Goal: Navigation & Orientation: Find specific page/section

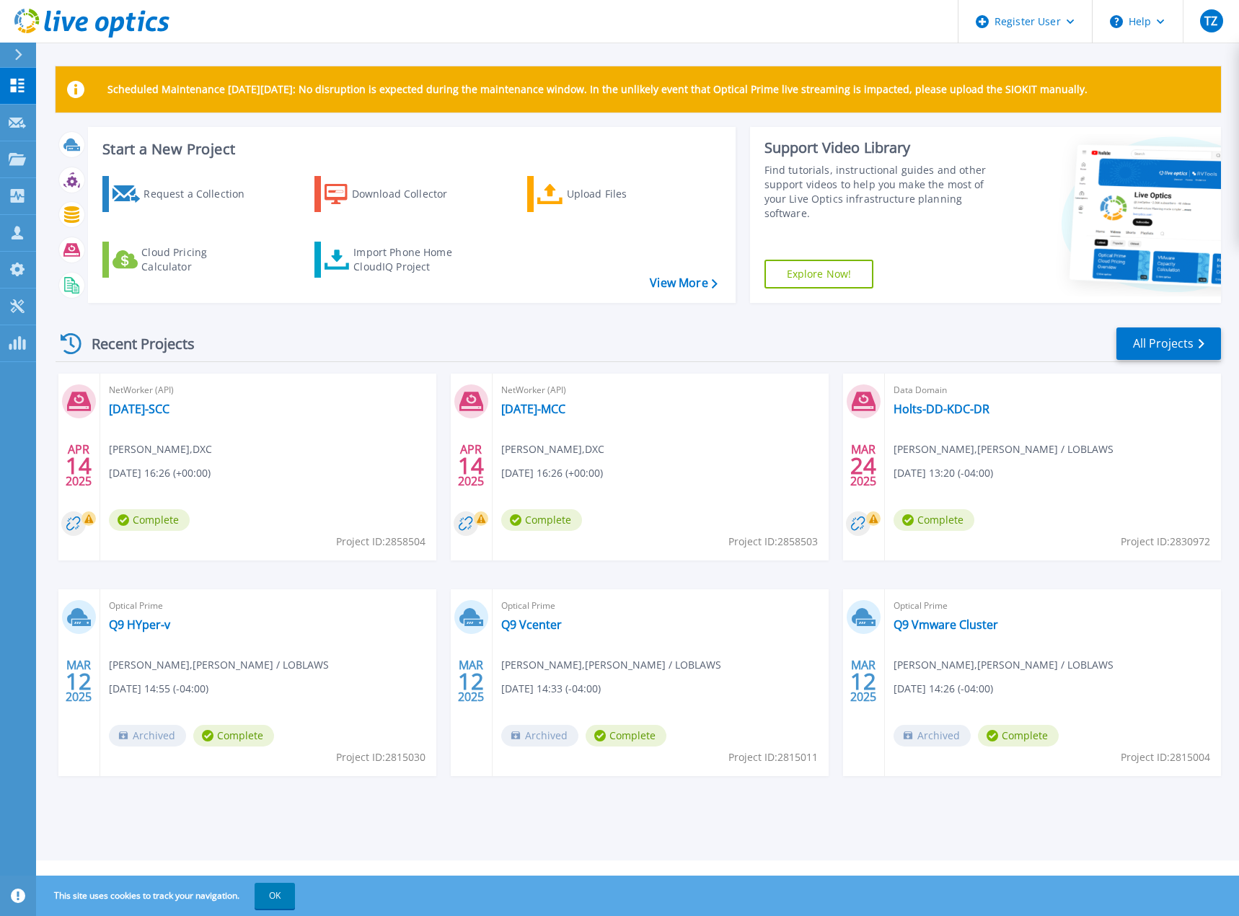
click at [11, 52] on button at bounding box center [18, 55] width 36 height 25
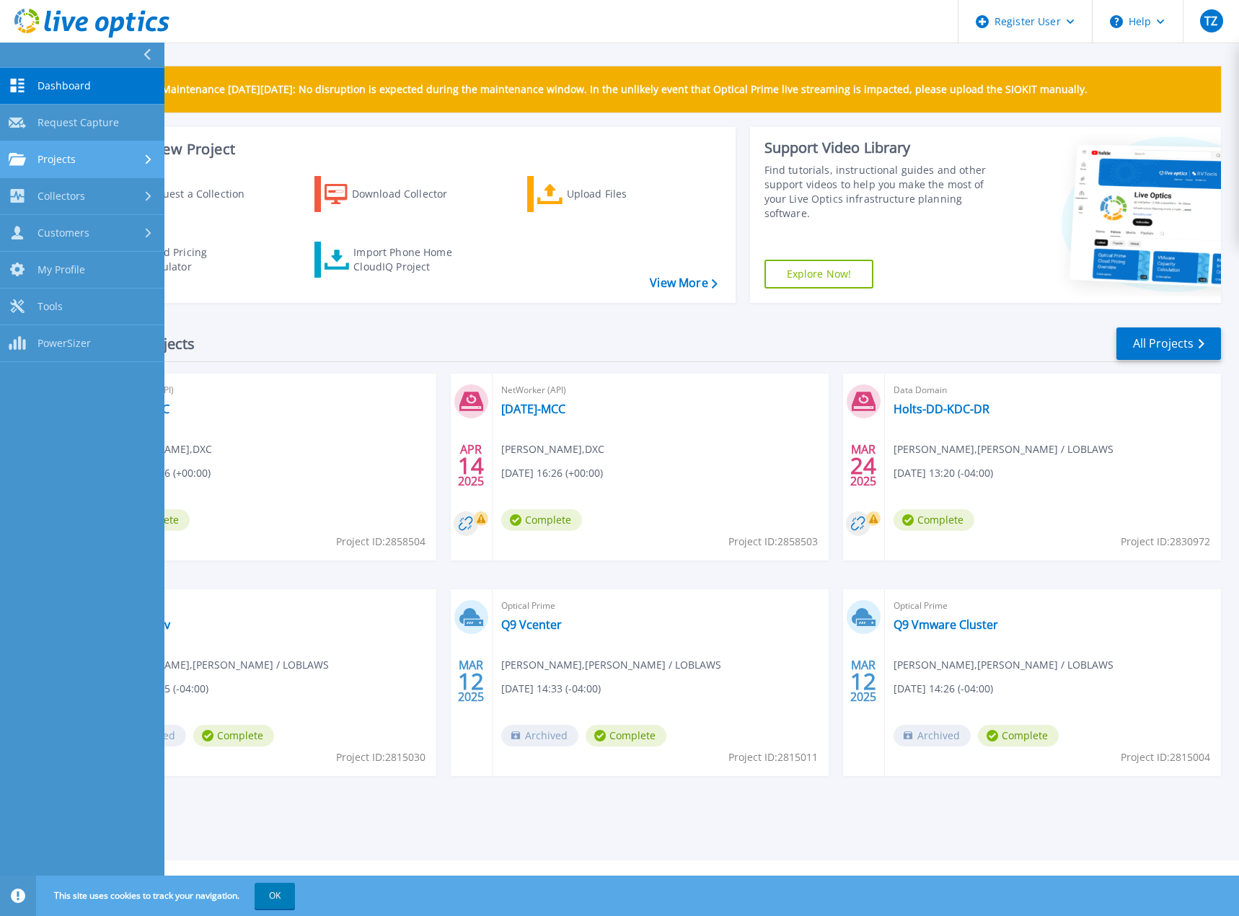
click at [131, 160] on div "Projects" at bounding box center [82, 159] width 147 height 13
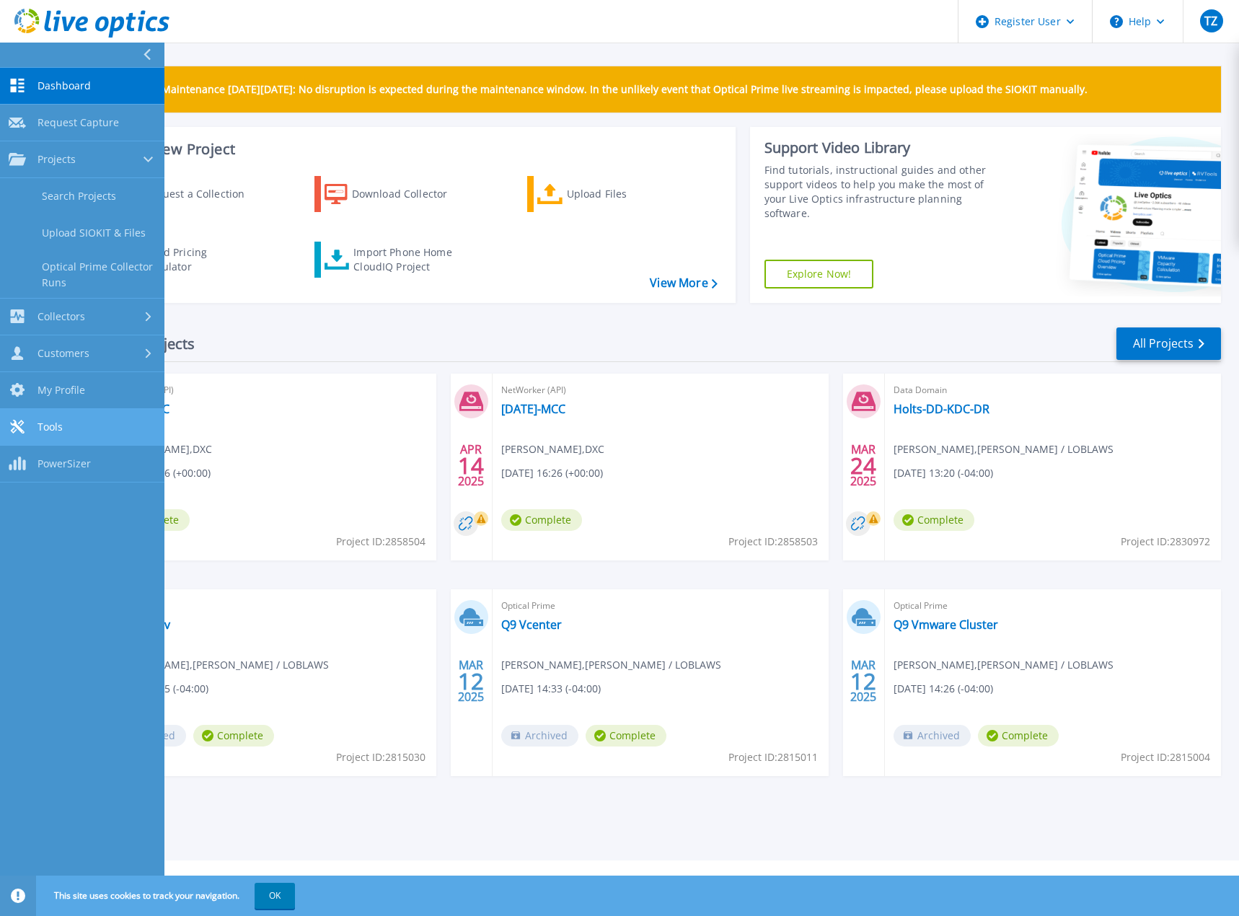
click at [80, 423] on link "Tools Tools" at bounding box center [82, 427] width 164 height 37
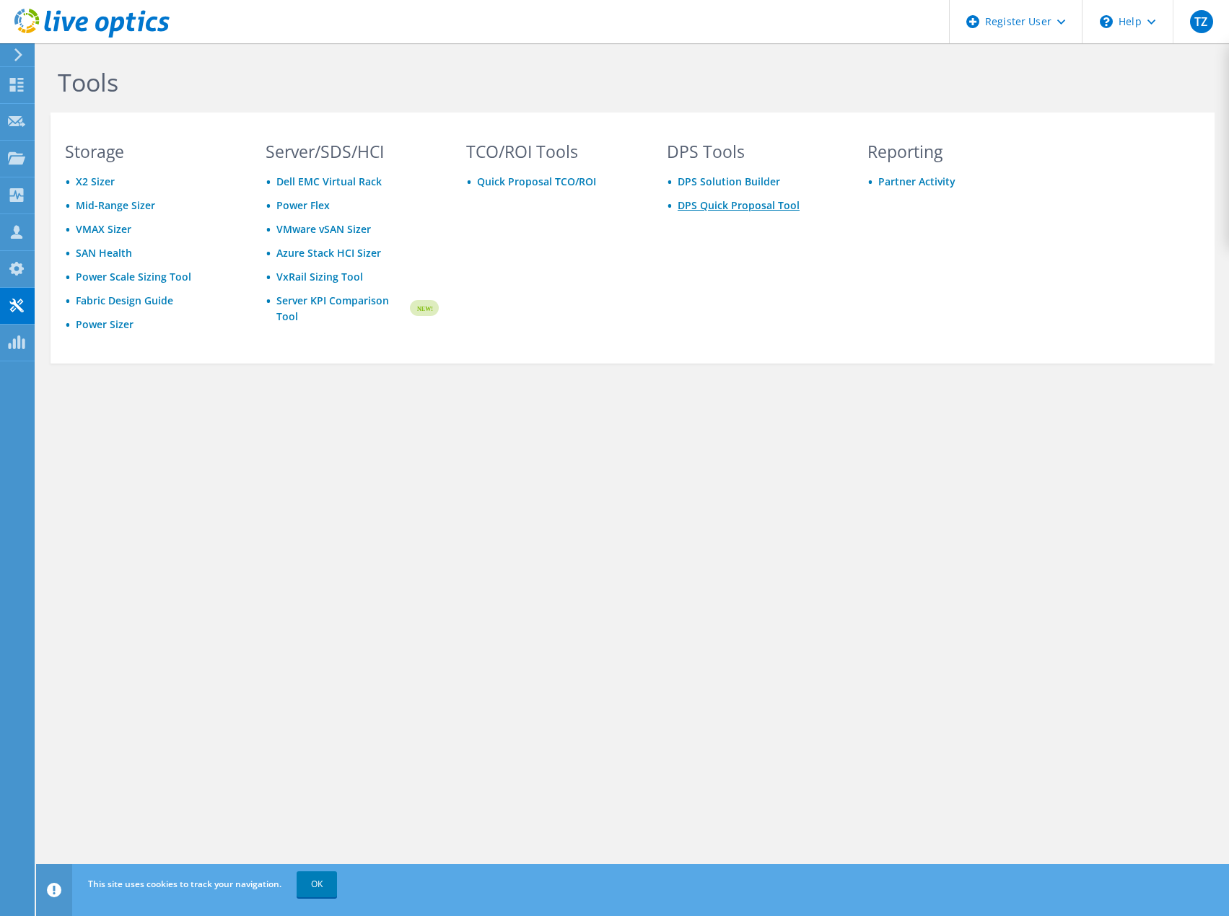
click at [714, 206] on link "DPS Quick Proposal Tool" at bounding box center [738, 205] width 122 height 14
click at [87, 327] on link "Power Sizer" at bounding box center [105, 324] width 58 height 14
click at [734, 209] on link "DPS Quick Proposal Tool" at bounding box center [738, 205] width 122 height 14
click at [113, 36] on use at bounding box center [91, 23] width 155 height 29
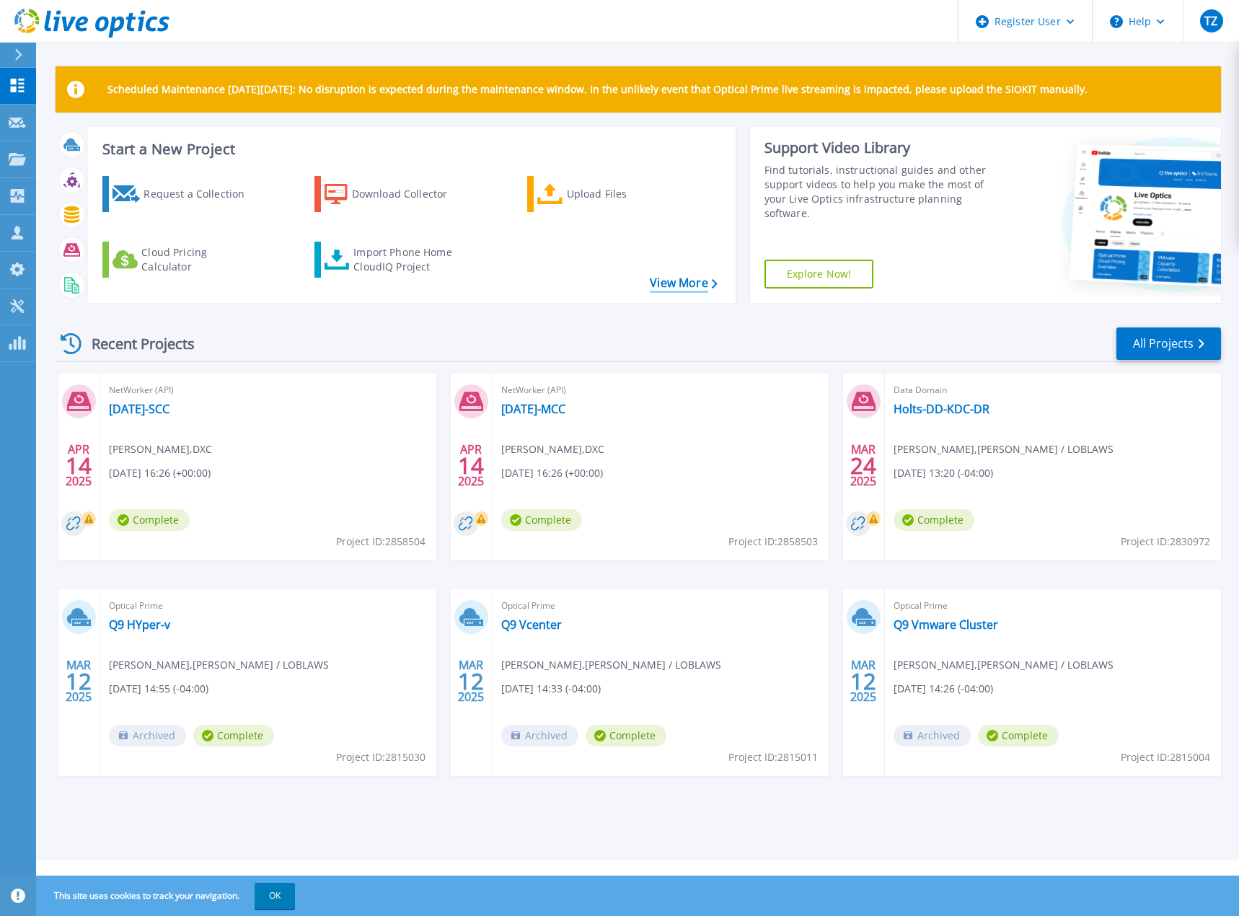
click at [690, 277] on link "View More" at bounding box center [683, 283] width 67 height 14
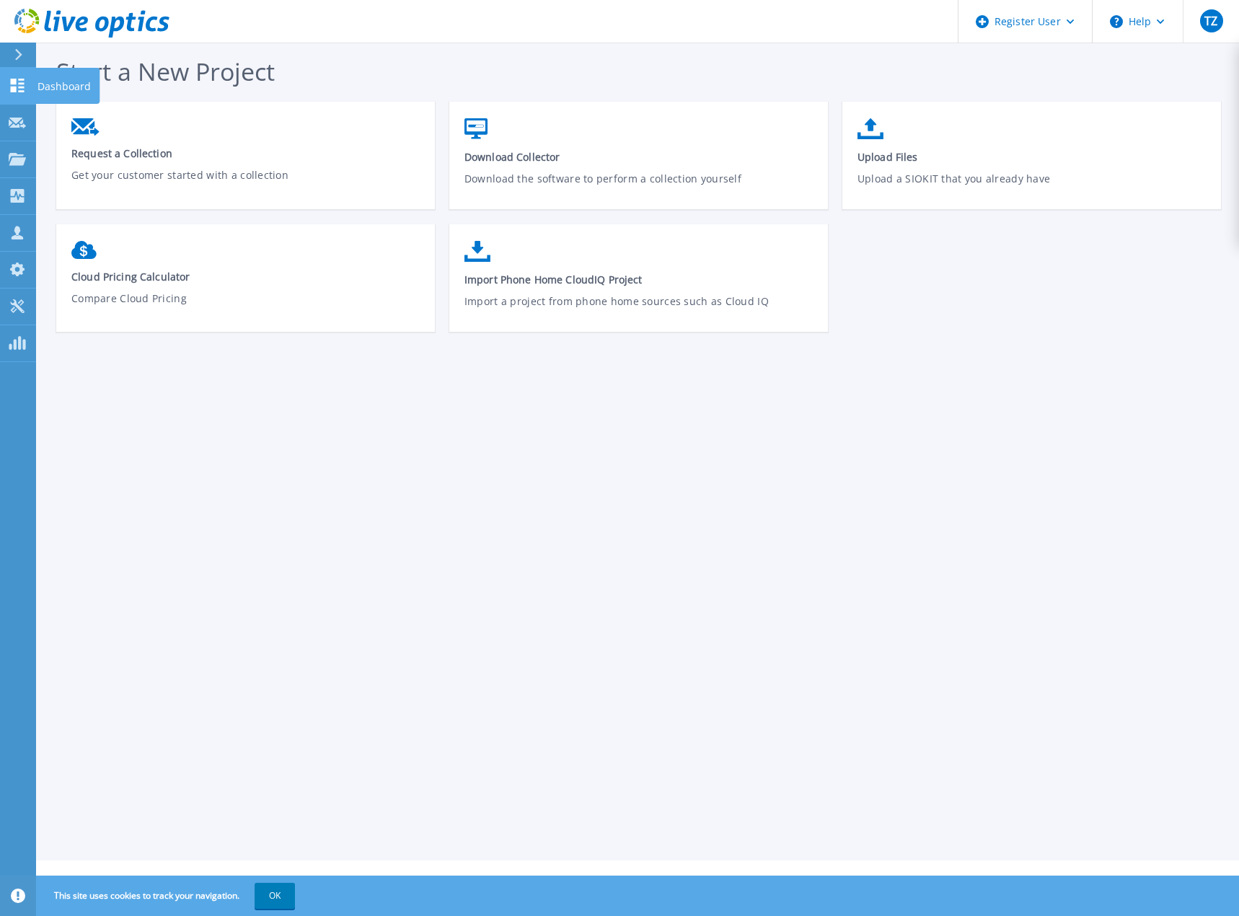
click at [14, 97] on link "Dashboard Dashboard" at bounding box center [18, 86] width 36 height 37
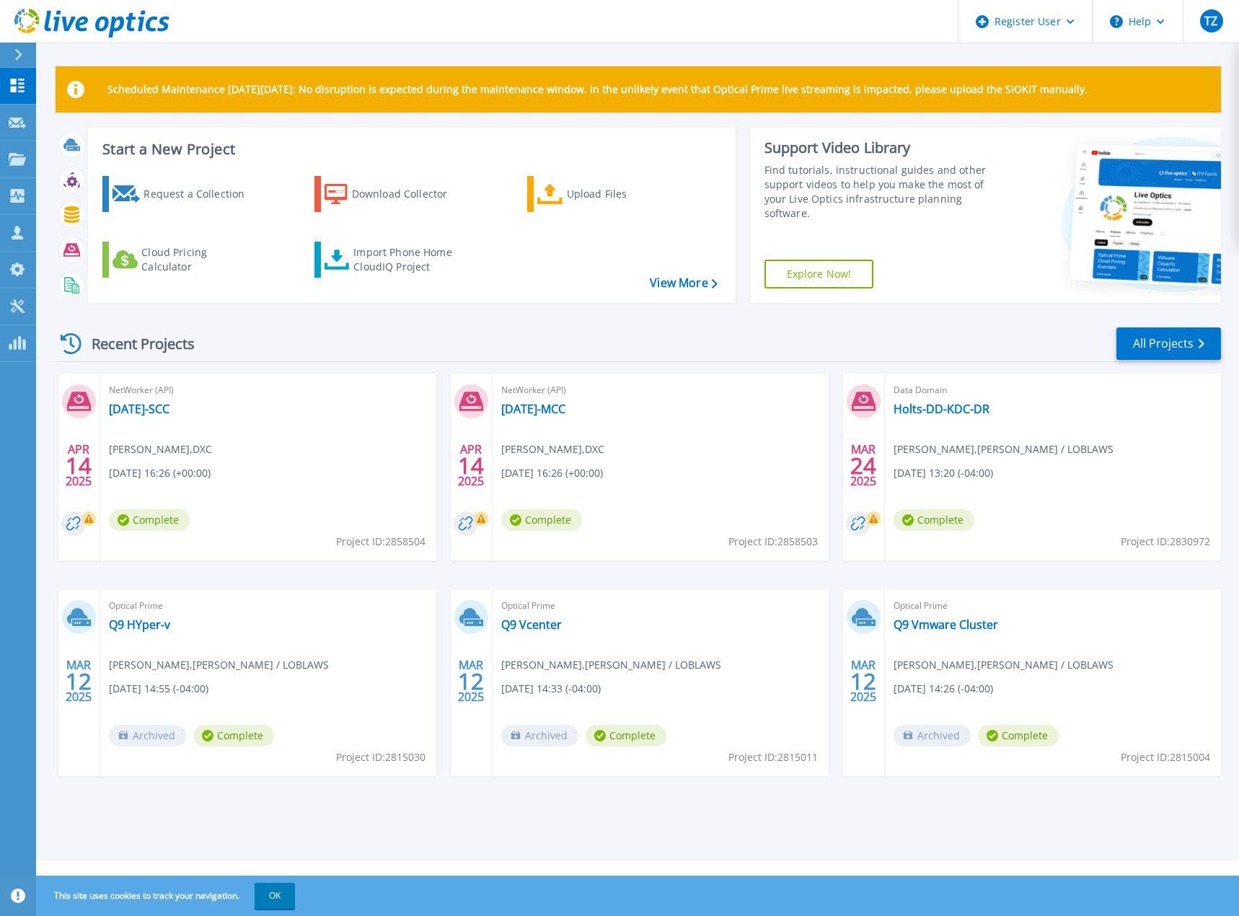
click at [128, 240] on div "Request a Collection Download Collector Upload Files Cloud Pricing Calculator I…" at bounding box center [410, 229] width 638 height 131
click at [84, 232] on p "Customers" at bounding box center [64, 234] width 52 height 38
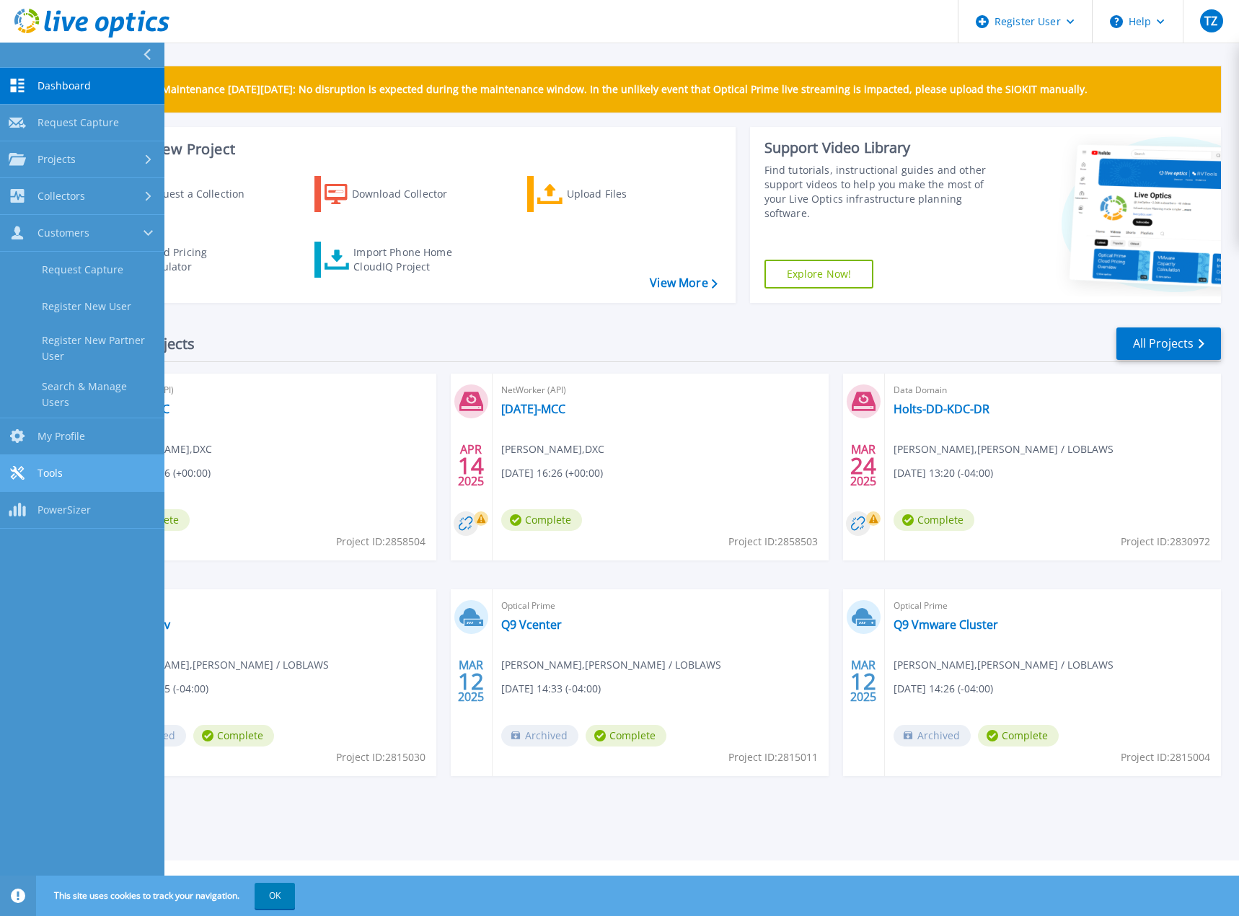
click at [89, 471] on link "Tools Tools" at bounding box center [82, 473] width 164 height 37
